Goal: Information Seeking & Learning: Learn about a topic

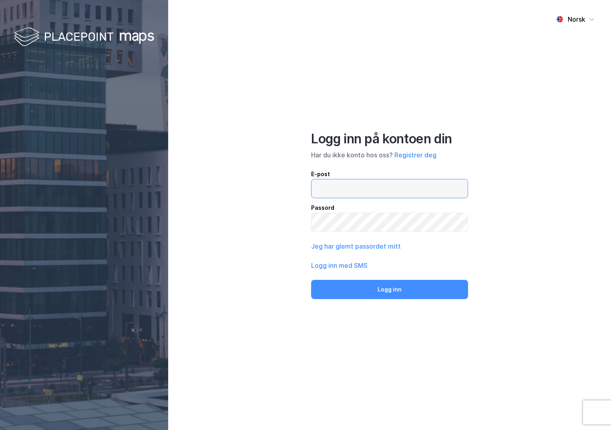
click at [336, 188] on input "email" at bounding box center [389, 188] width 156 height 18
type input "[PERSON_NAME][EMAIL_ADDRESS][DOMAIN_NAME]"
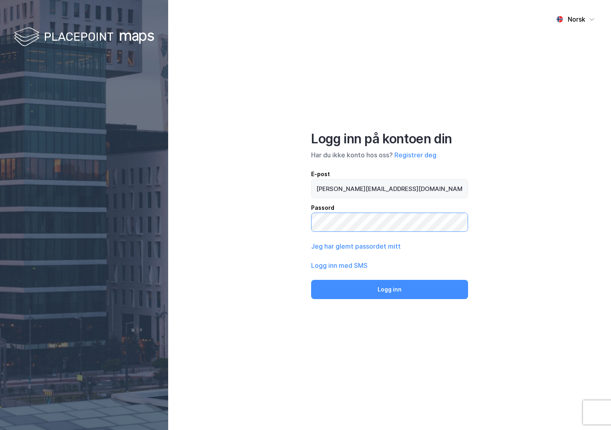
click at [311, 280] on button "Logg inn" at bounding box center [389, 289] width 157 height 19
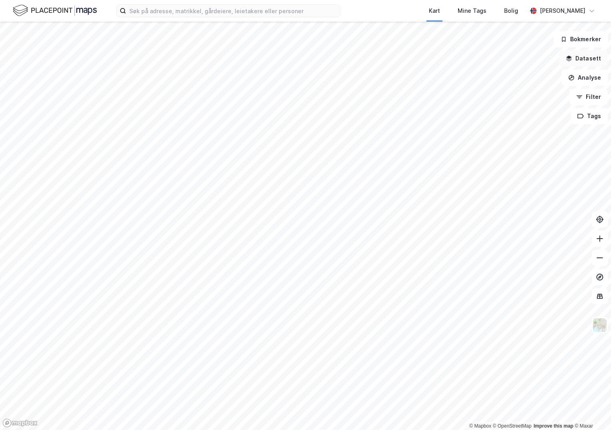
click at [576, 61] on button "Datasett" at bounding box center [583, 58] width 49 height 16
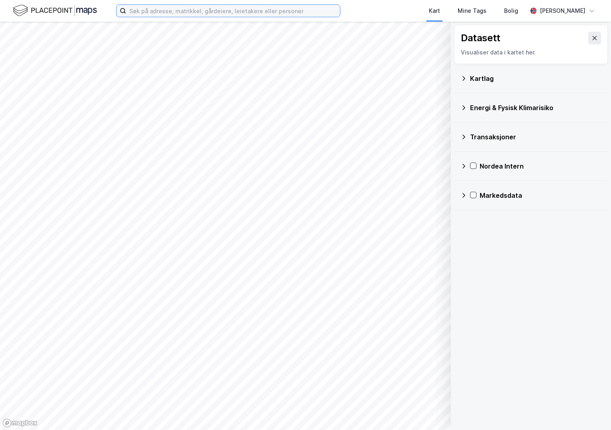
click at [151, 10] on input at bounding box center [233, 11] width 214 height 12
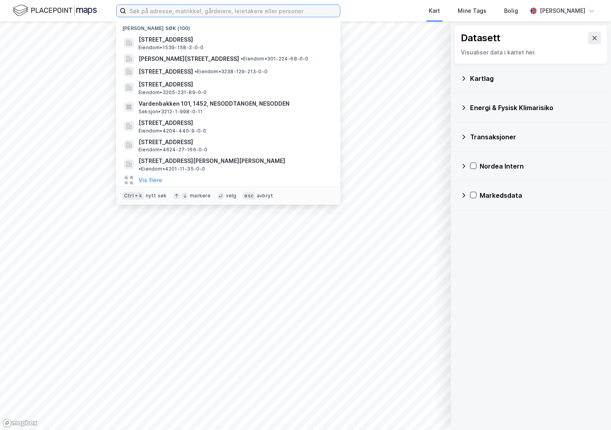
paste input "1508-51/239/0/0"
type input "1508-51/239/0/0"
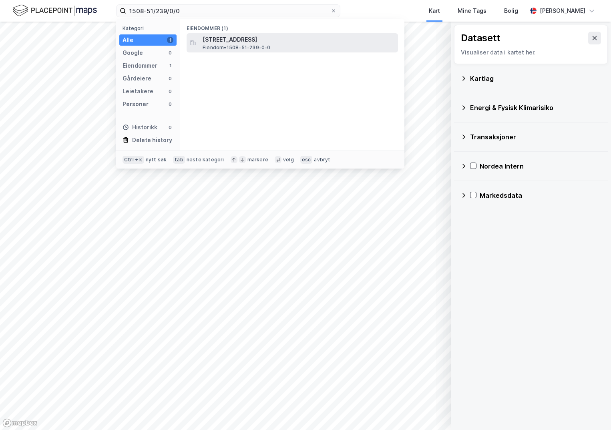
click at [217, 38] on span "[STREET_ADDRESS]" at bounding box center [299, 40] width 192 height 10
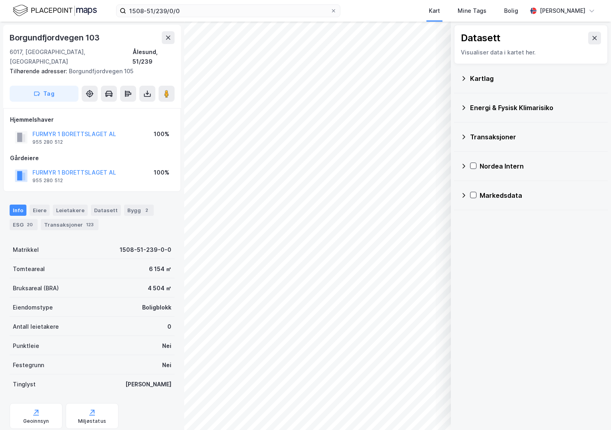
click at [474, 77] on div "Kartlag" at bounding box center [535, 79] width 131 height 10
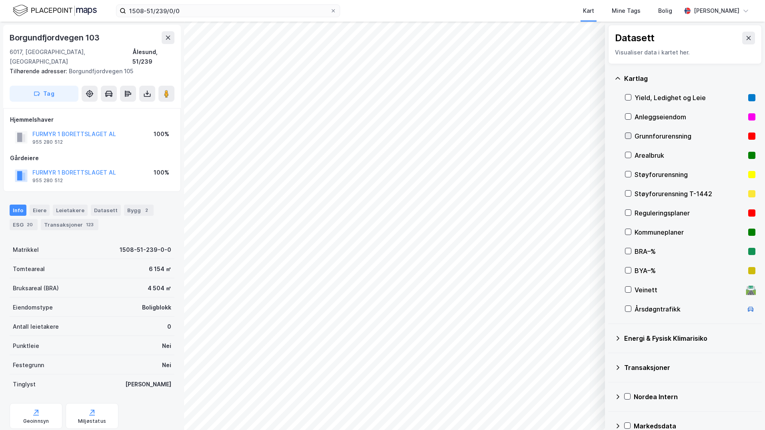
click at [610, 134] on icon at bounding box center [629, 136] width 6 height 6
click at [610, 338] on icon at bounding box center [618, 338] width 6 height 6
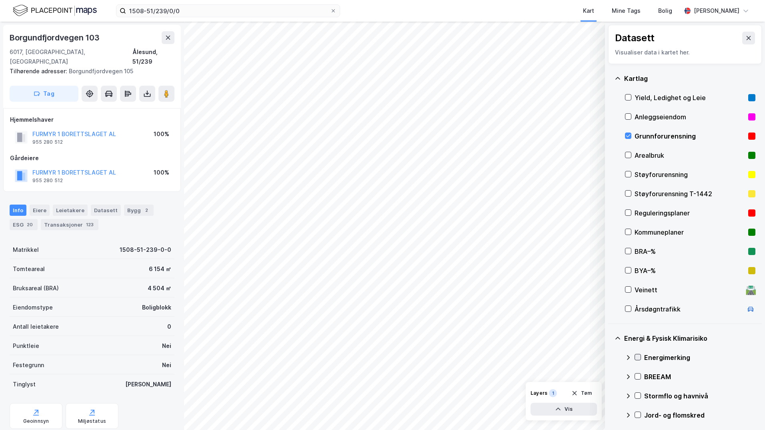
click at [610, 359] on icon at bounding box center [638, 357] width 6 height 6
click at [610, 359] on icon at bounding box center [628, 357] width 6 height 6
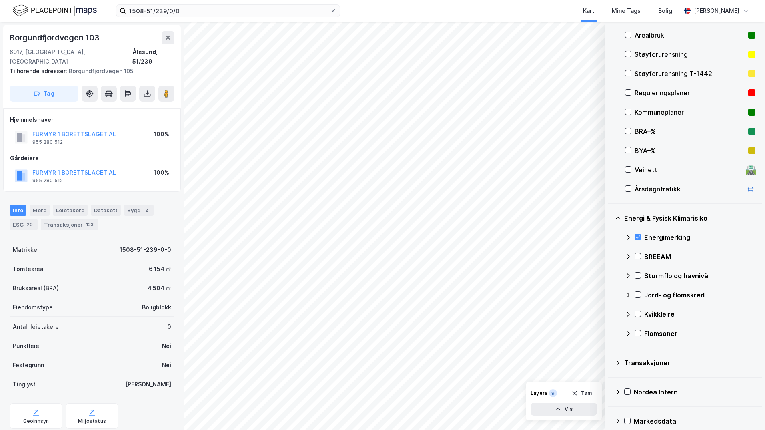
scroll to position [129, 0]
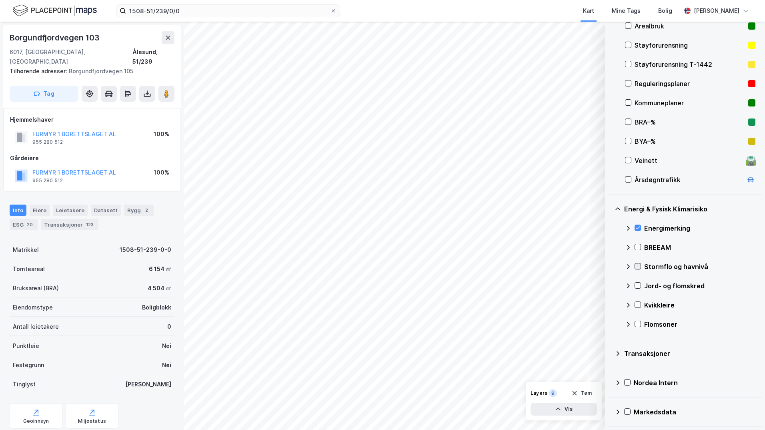
click at [610, 264] on icon at bounding box center [638, 266] width 6 height 6
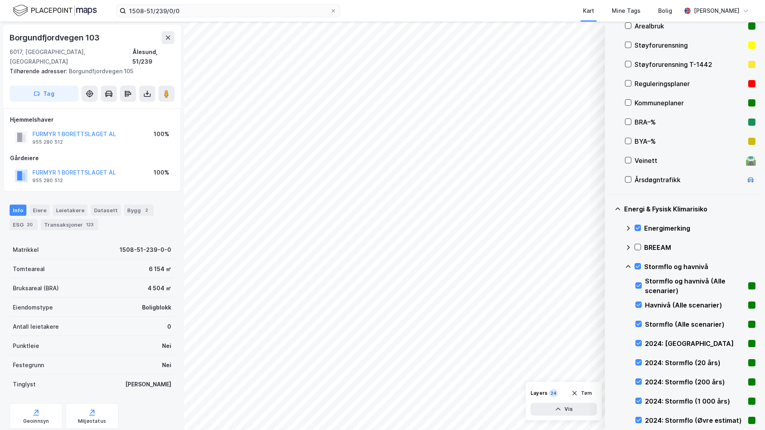
click at [610, 264] on icon at bounding box center [628, 266] width 6 height 6
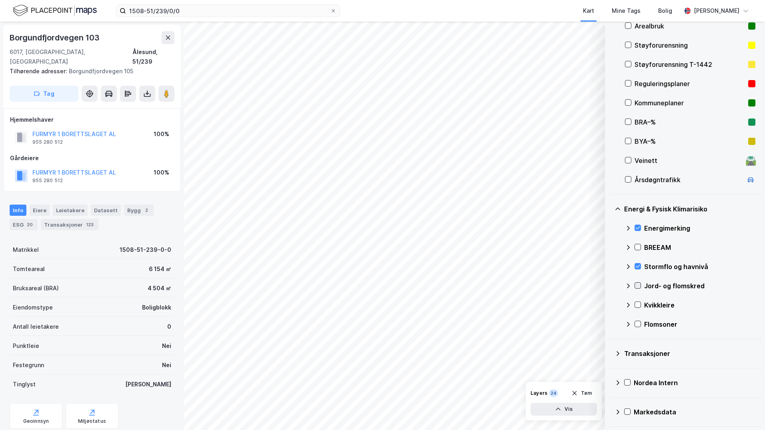
click at [610, 284] on icon at bounding box center [638, 286] width 6 height 6
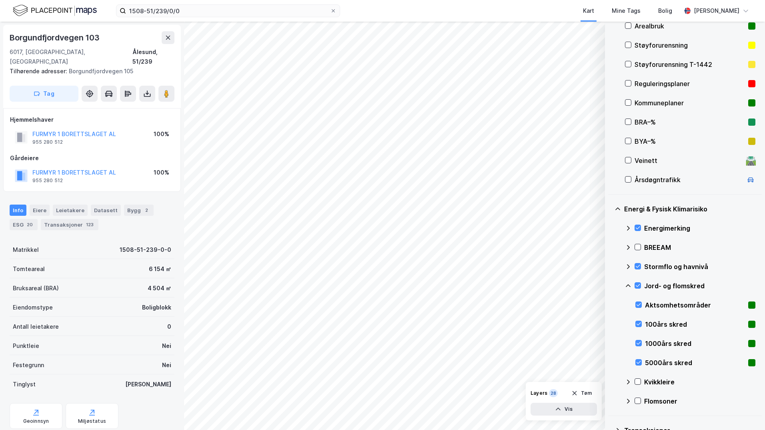
click at [610, 285] on icon at bounding box center [628, 285] width 5 height 3
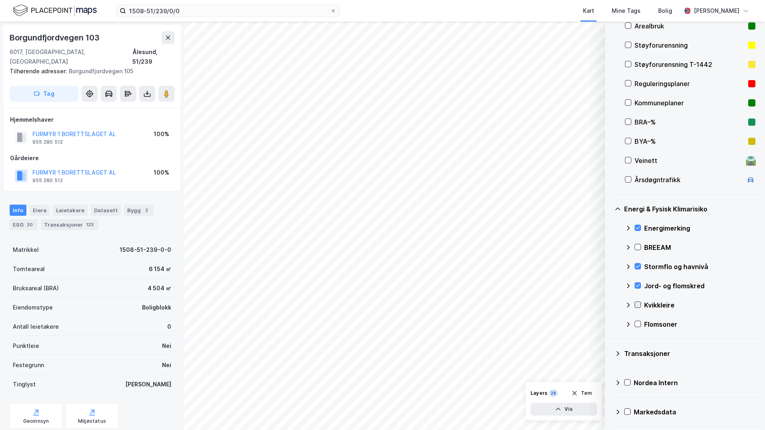
click at [610, 303] on icon at bounding box center [638, 305] width 6 height 6
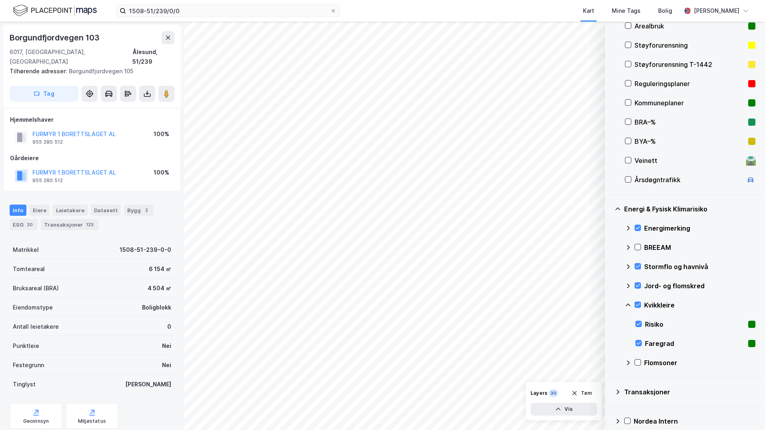
click at [610, 305] on icon at bounding box center [628, 305] width 6 height 6
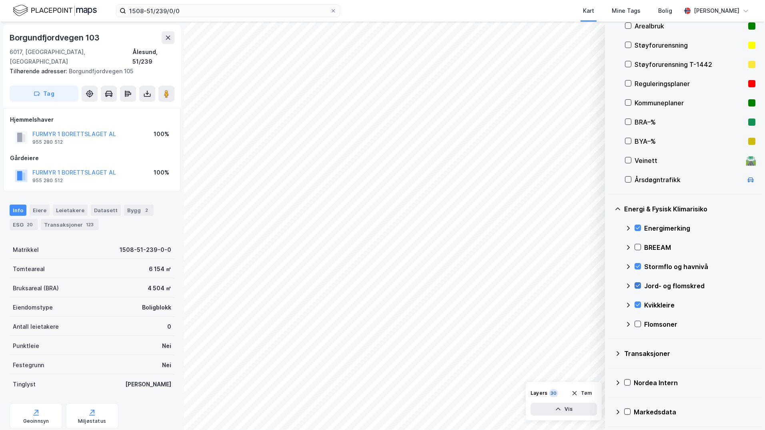
click at [610, 284] on icon at bounding box center [638, 286] width 6 height 6
click at [610, 285] on icon at bounding box center [638, 286] width 6 height 6
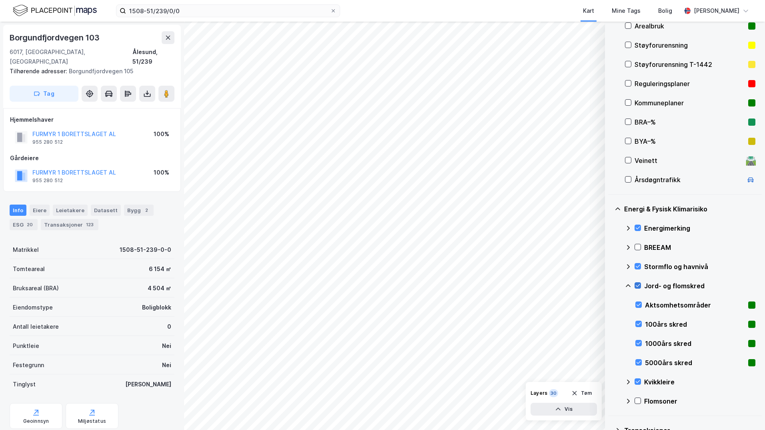
click at [610, 284] on icon at bounding box center [638, 286] width 6 height 6
click at [610, 287] on icon at bounding box center [628, 286] width 6 height 6
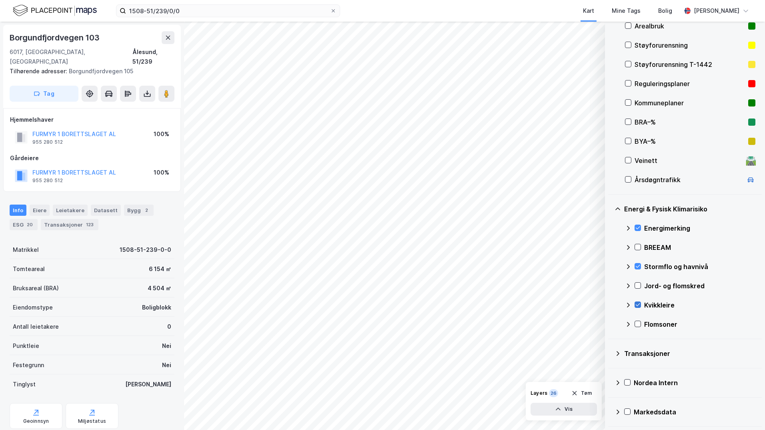
click at [610, 306] on icon at bounding box center [638, 305] width 6 height 6
click at [610, 305] on icon at bounding box center [638, 304] width 4 height 3
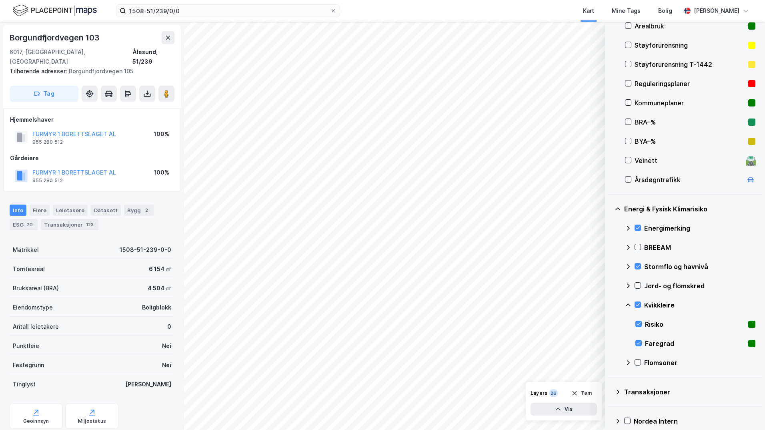
click at [610, 304] on icon at bounding box center [628, 304] width 5 height 3
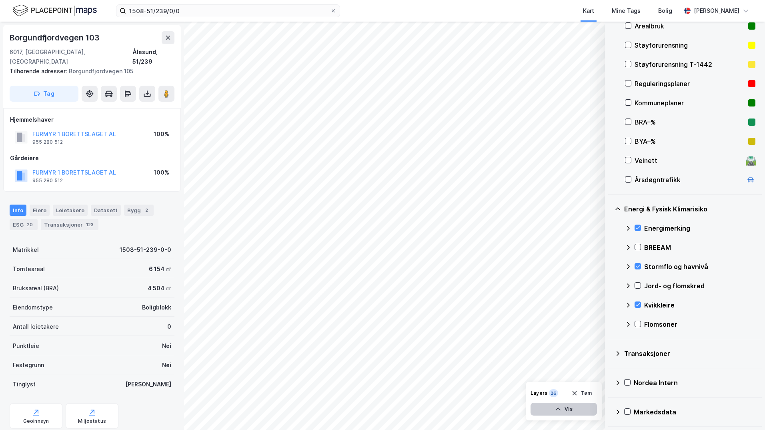
click at [576, 411] on button "Vis" at bounding box center [564, 409] width 66 height 13
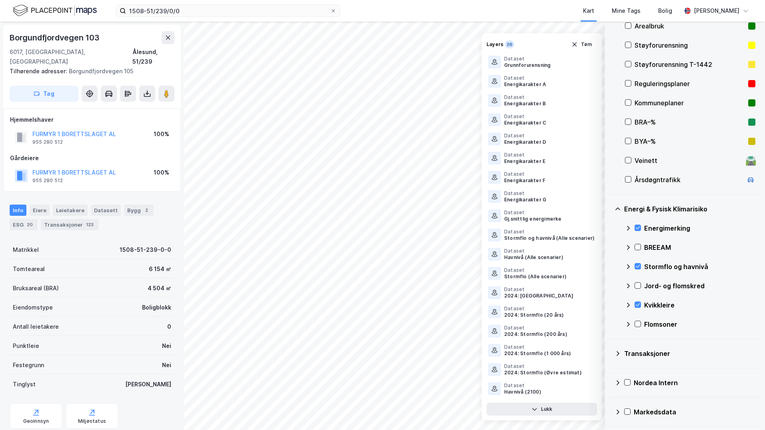
scroll to position [151, 0]
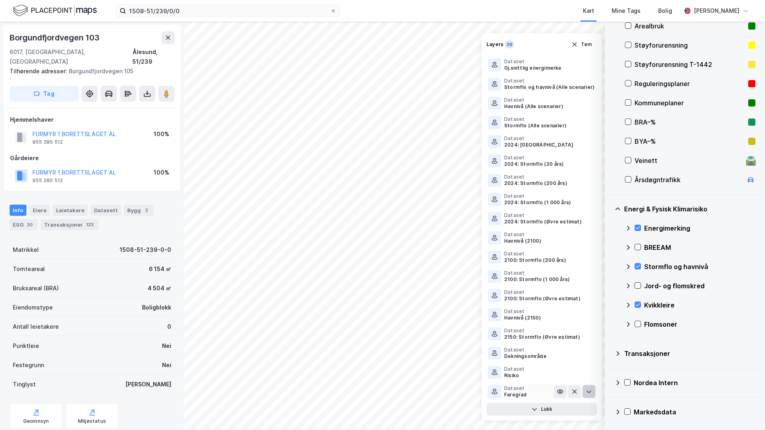
click at [586, 392] on icon at bounding box center [589, 391] width 6 height 6
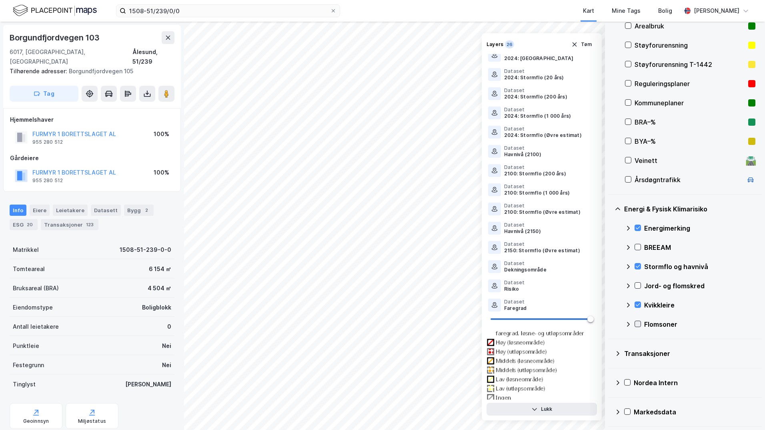
click at [610, 323] on icon at bounding box center [638, 324] width 6 height 6
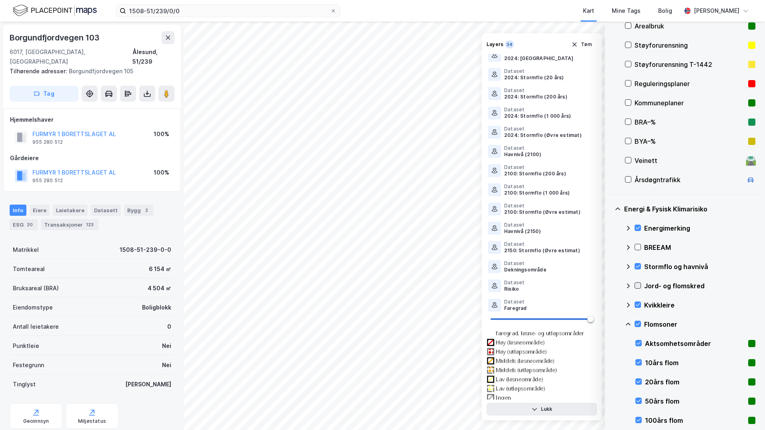
click at [610, 284] on icon at bounding box center [638, 286] width 6 height 6
click at [610, 285] on icon at bounding box center [628, 286] width 6 height 6
click at [610, 324] on icon at bounding box center [628, 324] width 6 height 6
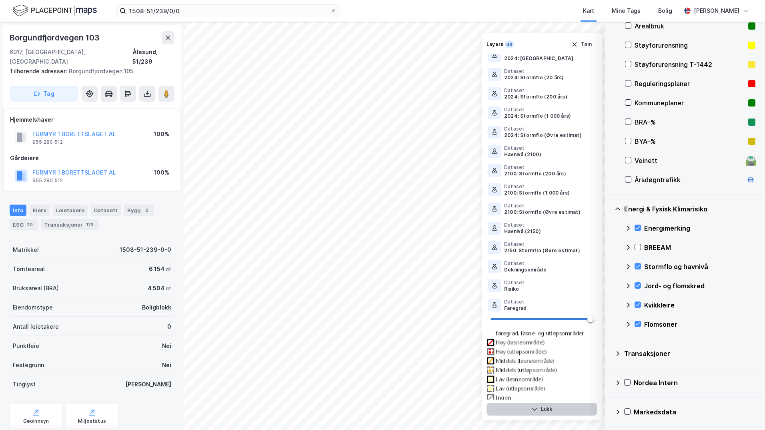
click at [550, 407] on button "Lukk" at bounding box center [542, 409] width 110 height 13
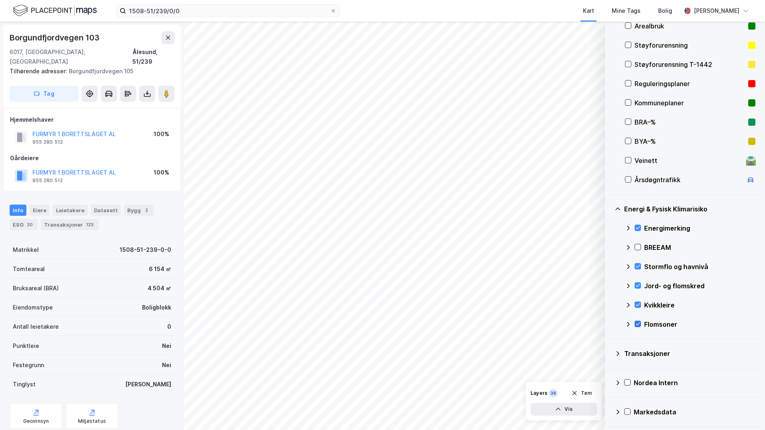
click at [610, 325] on icon at bounding box center [638, 324] width 6 height 6
click at [610, 325] on icon at bounding box center [638, 324] width 4 height 3
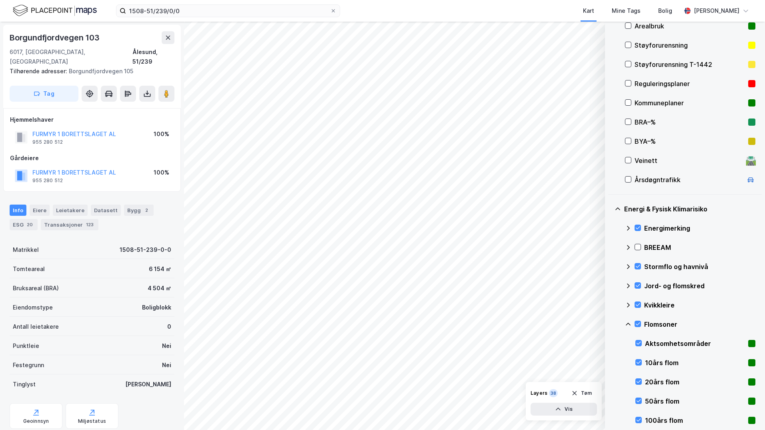
click at [610, 324] on icon at bounding box center [628, 324] width 5 height 3
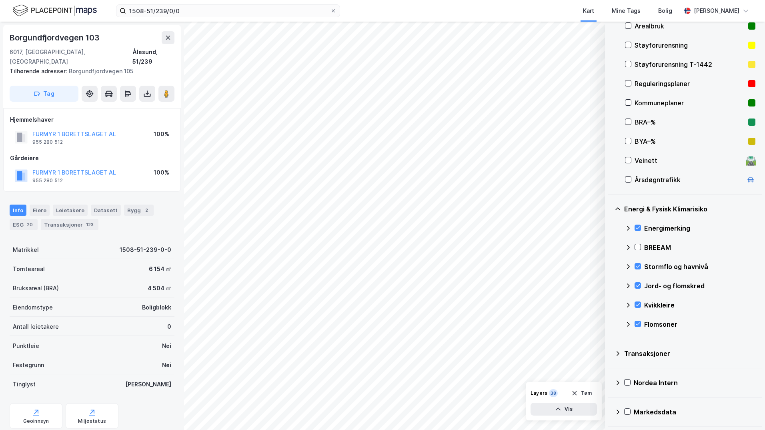
scroll to position [89, 0]
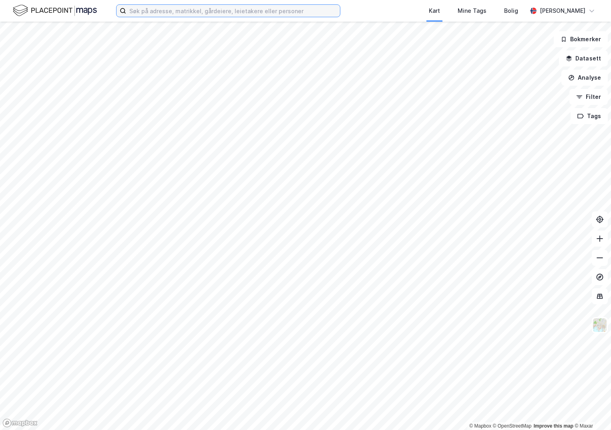
click at [156, 9] on input at bounding box center [233, 11] width 214 height 12
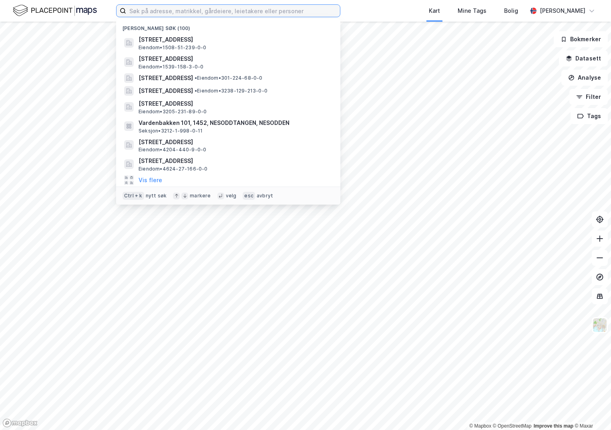
paste input "4601-22/524/0/0"
type input "4601-22/524/0/0"
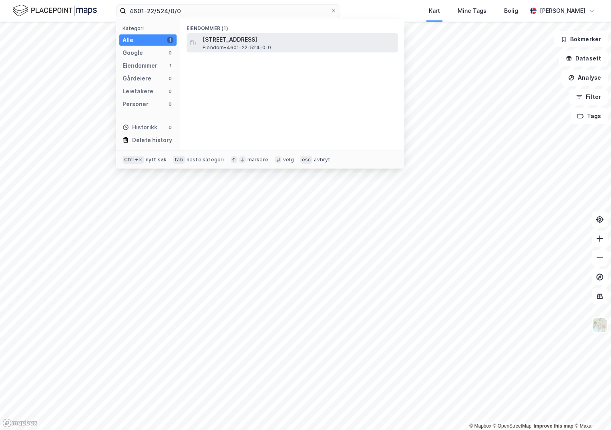
click at [233, 42] on span "[STREET_ADDRESS]" at bounding box center [299, 40] width 192 height 10
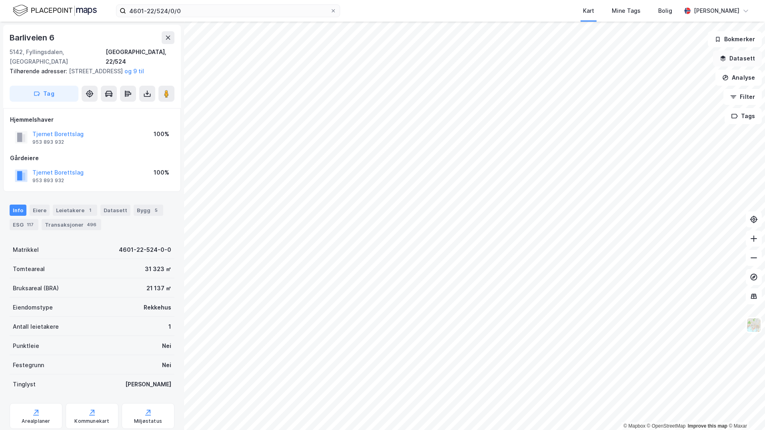
click at [610, 57] on button "Datasett" at bounding box center [737, 58] width 49 height 16
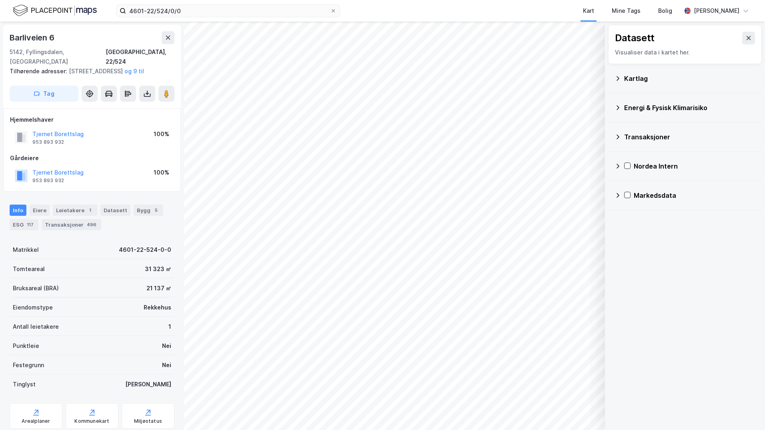
click at [610, 79] on icon at bounding box center [618, 78] width 6 height 6
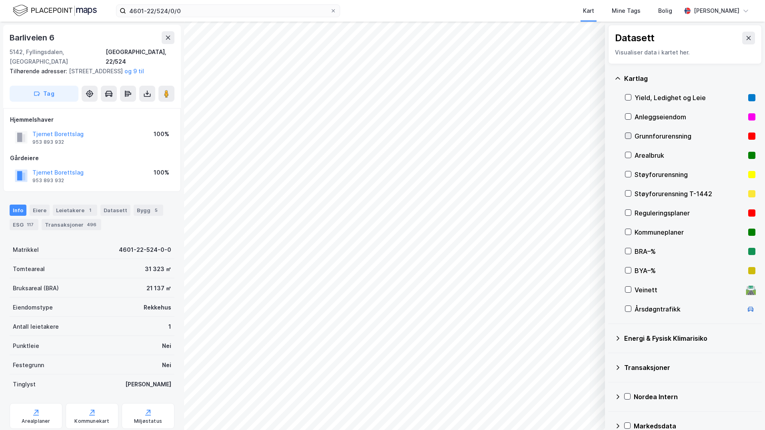
click at [610, 134] on icon at bounding box center [629, 136] width 6 height 6
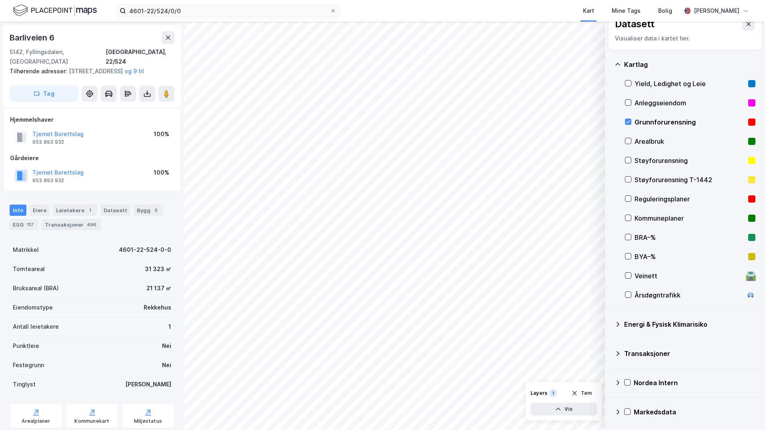
click at [610, 325] on icon at bounding box center [618, 324] width 6 height 6
click at [610, 342] on icon at bounding box center [638, 343] width 6 height 6
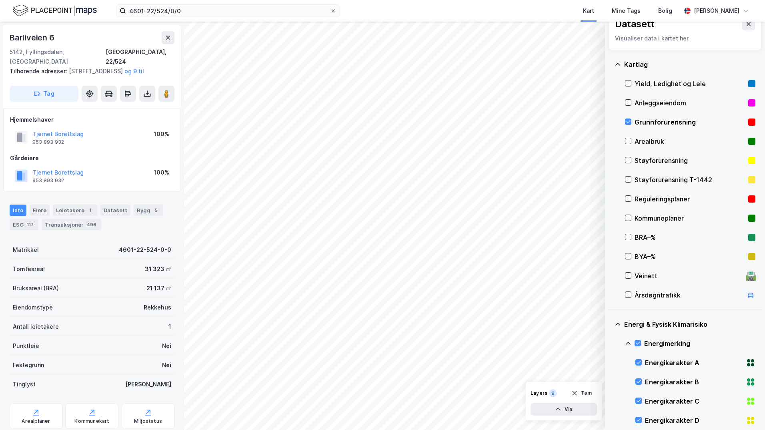
click at [610, 342] on icon at bounding box center [628, 343] width 6 height 6
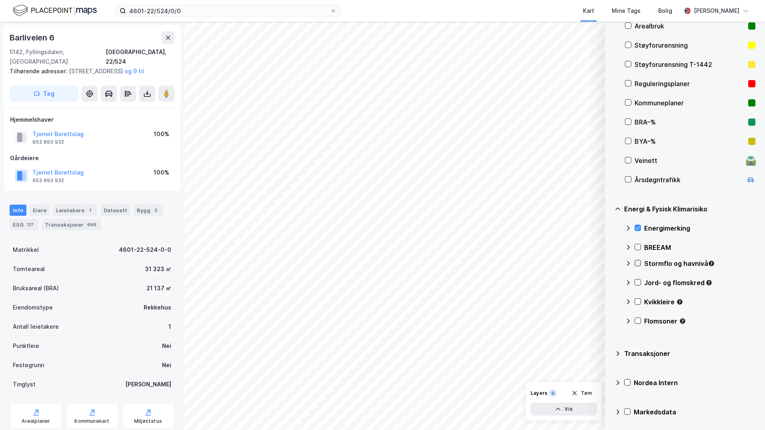
click at [610, 265] on icon at bounding box center [638, 263] width 6 height 6
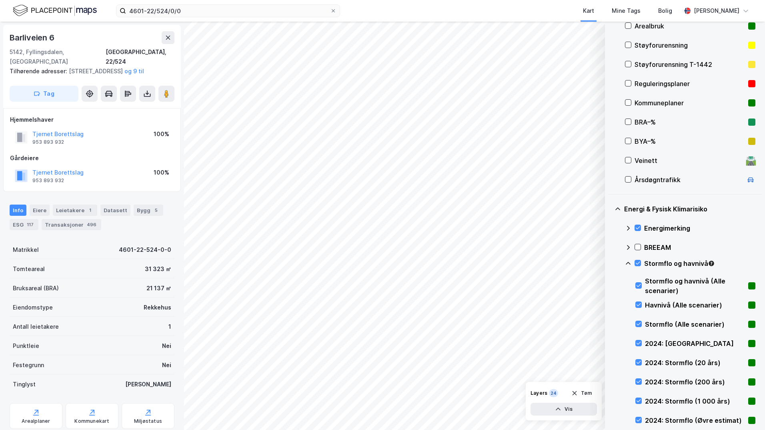
click at [610, 263] on icon at bounding box center [628, 263] width 6 height 6
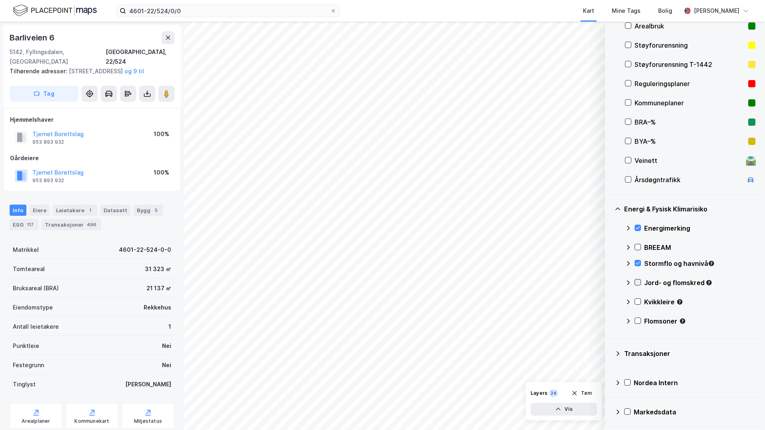
click at [610, 282] on icon at bounding box center [638, 282] width 6 height 6
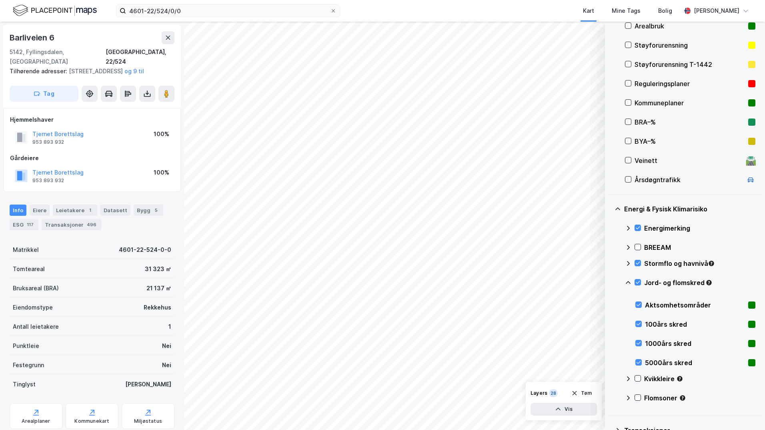
click at [610, 281] on icon at bounding box center [628, 282] width 6 height 6
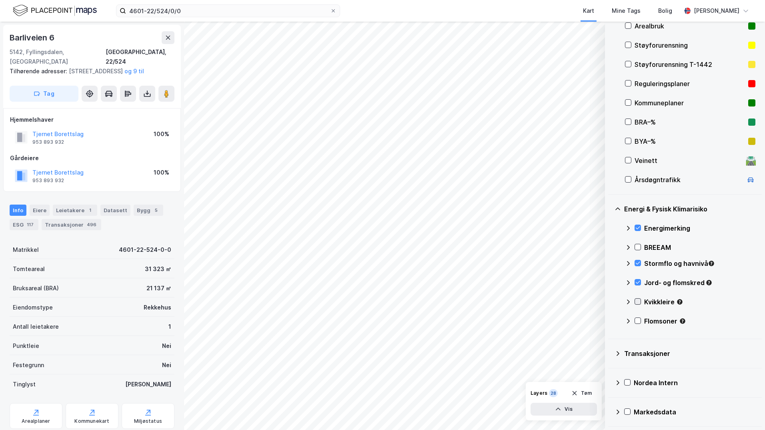
click at [610, 301] on icon at bounding box center [638, 301] width 4 height 3
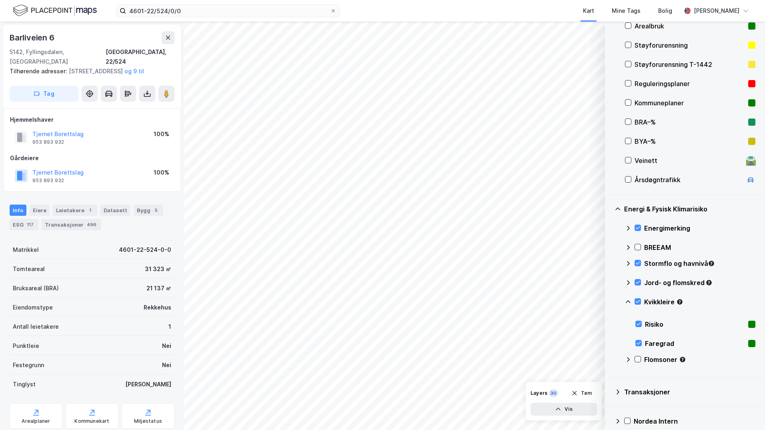
click at [610, 301] on icon at bounding box center [628, 302] width 6 height 6
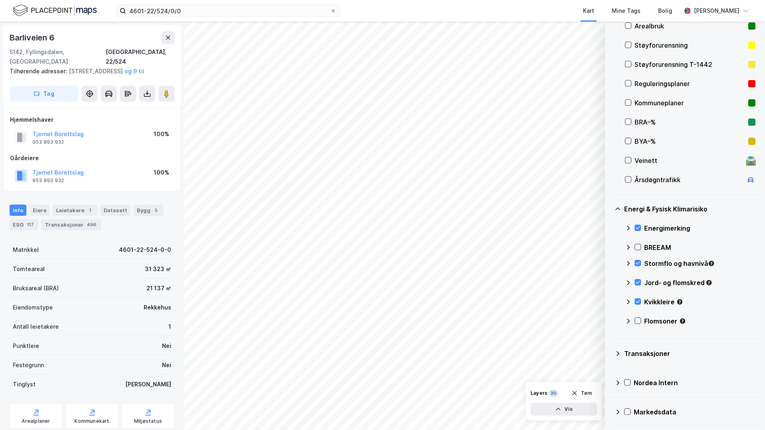
click at [610, 301] on icon at bounding box center [628, 302] width 6 height 6
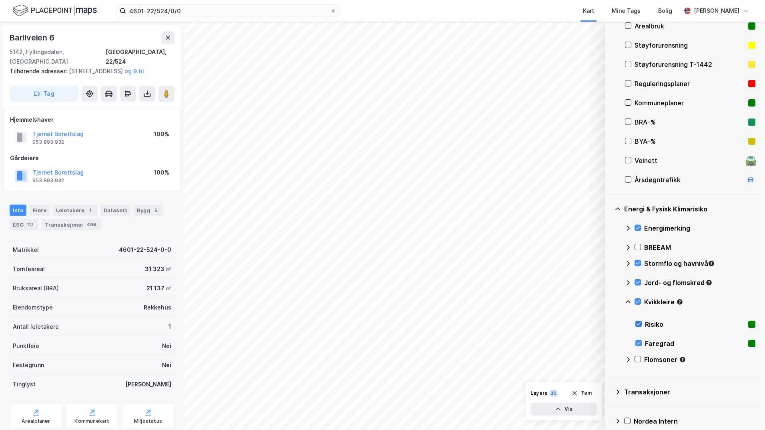
click at [610, 321] on div at bounding box center [639, 324] width 6 height 6
click at [610, 359] on icon at bounding box center [628, 359] width 6 height 6
click at [610, 358] on icon at bounding box center [638, 359] width 6 height 6
click at [610, 359] on icon at bounding box center [628, 359] width 5 height 3
click at [610, 324] on icon at bounding box center [639, 324] width 6 height 6
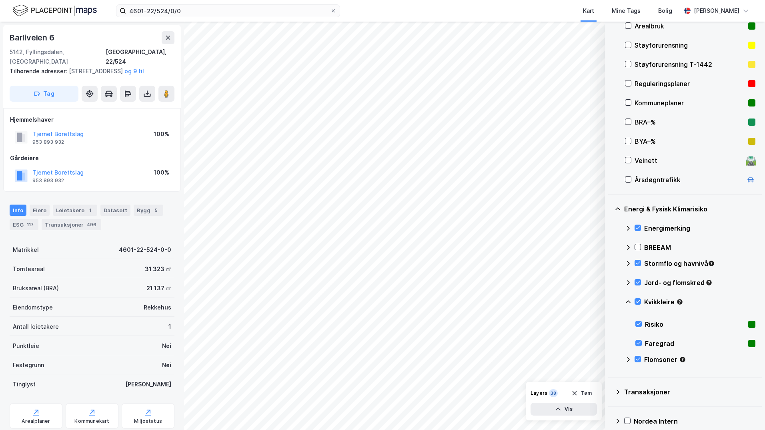
click at [610, 303] on icon at bounding box center [628, 302] width 6 height 6
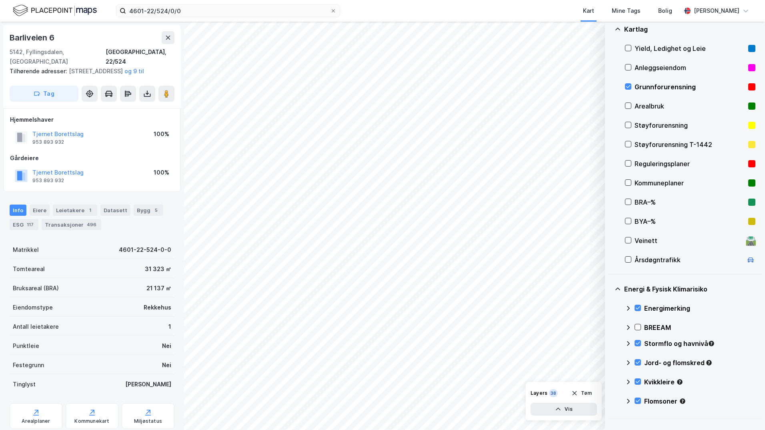
scroll to position [89, 0]
